Goal: Find specific fact: Find specific fact

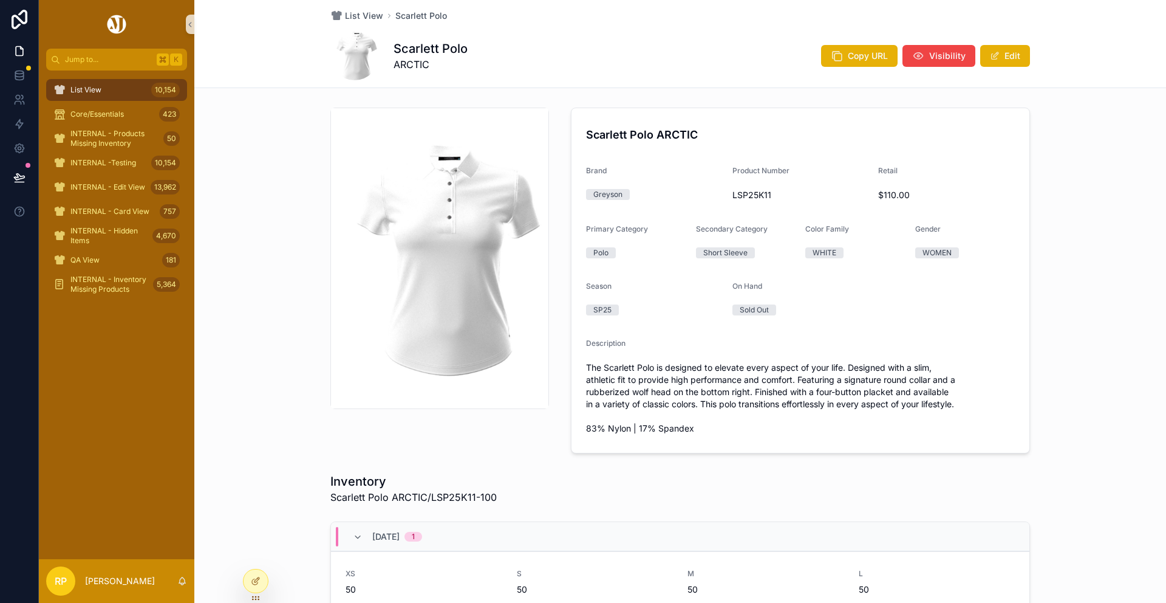
click at [743, 196] on span "LSP25K11" at bounding box center [801, 195] width 137 height 12
copy span "LSP25K11"
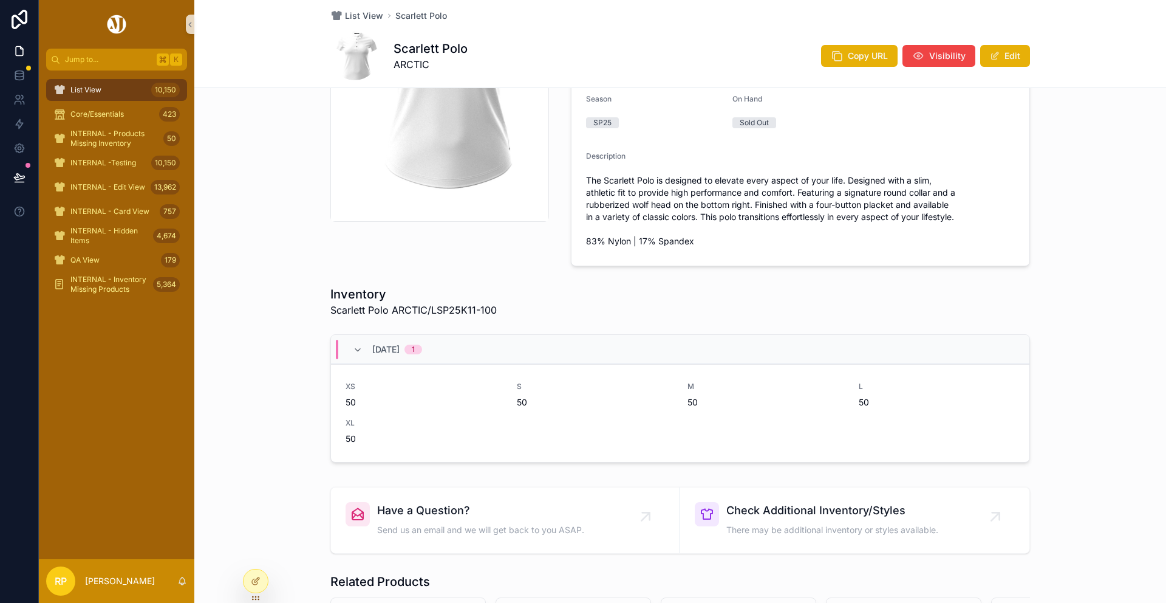
click at [471, 357] on div "[DATE] 1" at bounding box center [680, 349] width 699 height 29
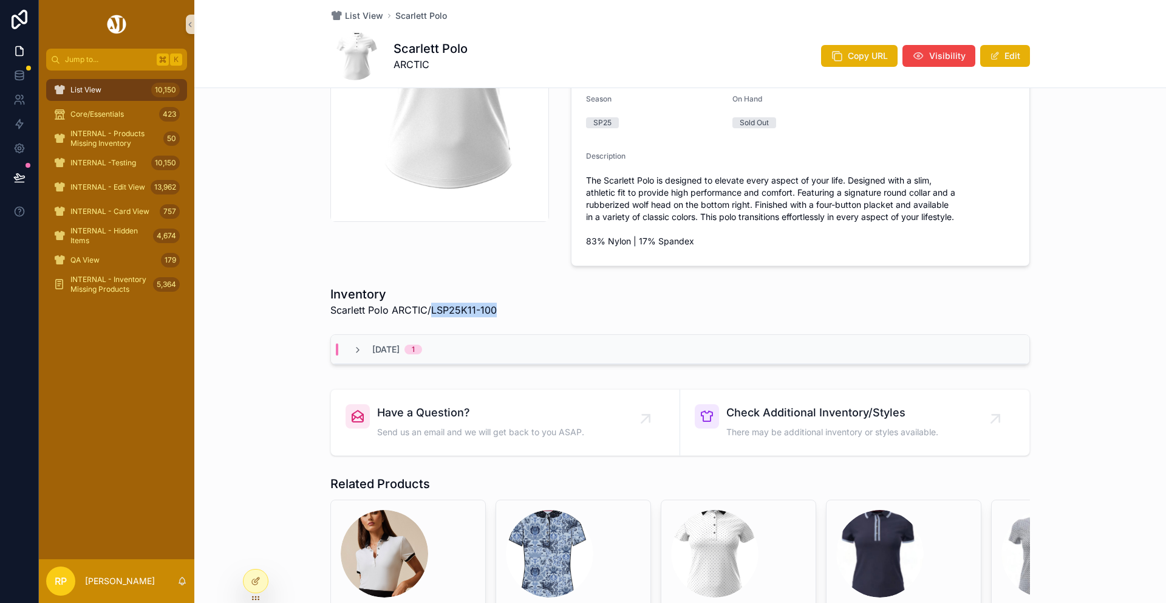
drag, startPoint x: 513, startPoint y: 314, endPoint x: 433, endPoint y: 314, distance: 80.8
click at [433, 314] on div "Inventory Scarlett Polo ARCTIC/LSP25K11-100" at bounding box center [680, 302] width 700 height 32
copy span "LSP25K11-100"
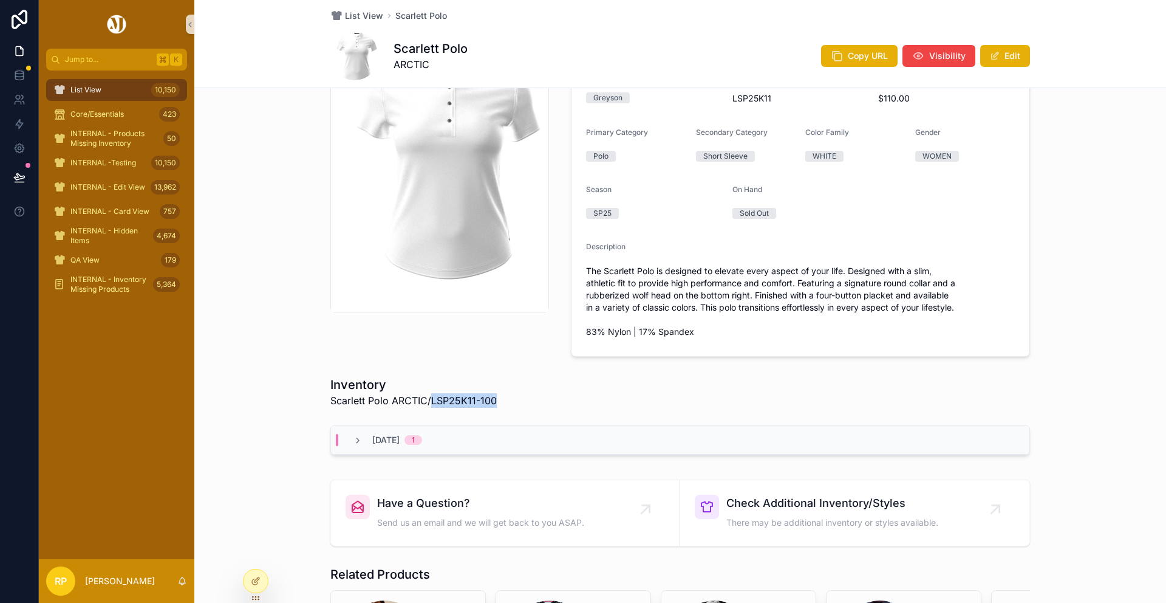
scroll to position [0, 0]
